Goal: Task Accomplishment & Management: Use online tool/utility

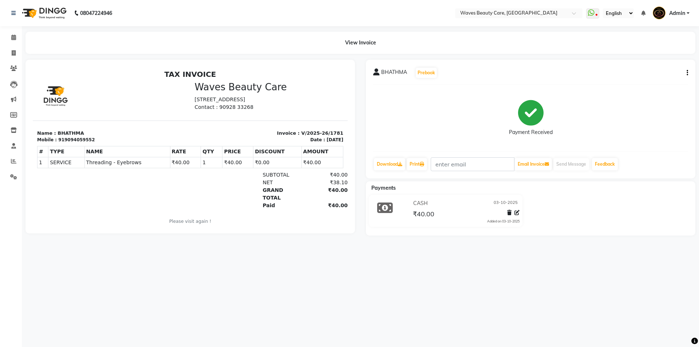
click at [507, 297] on div "08047224946 Select Location × Waves Beauty Care, Chengalpet Road WhatsApp Statu…" at bounding box center [349, 173] width 699 height 347
click at [11, 50] on span at bounding box center [13, 53] width 13 height 8
select select "service"
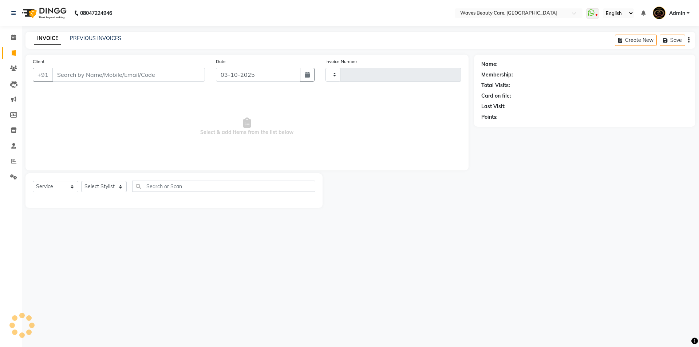
type input "1782"
select select "5946"
click at [210, 274] on div "08047224946 Select Location × Waves Beauty Care, Chengalpet Road WhatsApp Statu…" at bounding box center [349, 173] width 699 height 347
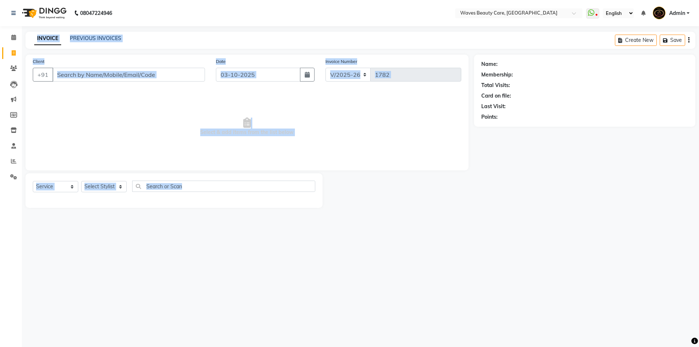
drag, startPoint x: 214, startPoint y: 214, endPoint x: 119, endPoint y: 346, distance: 162.7
click at [119, 346] on div "08047224946 Select Location × Waves Beauty Care, Chengalpet Road WhatsApp Statu…" at bounding box center [349, 173] width 699 height 347
